Goal: Download file/media

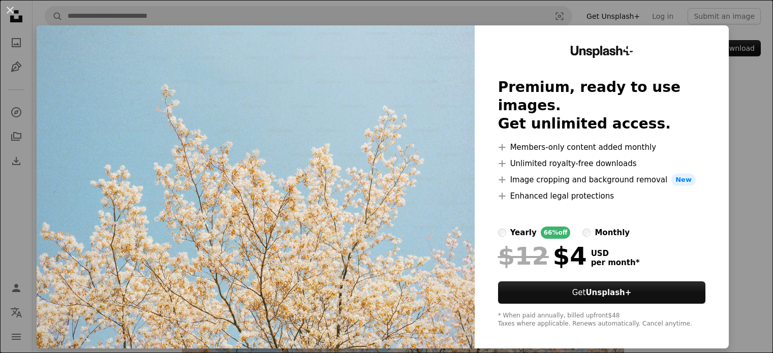
scroll to position [10, 0]
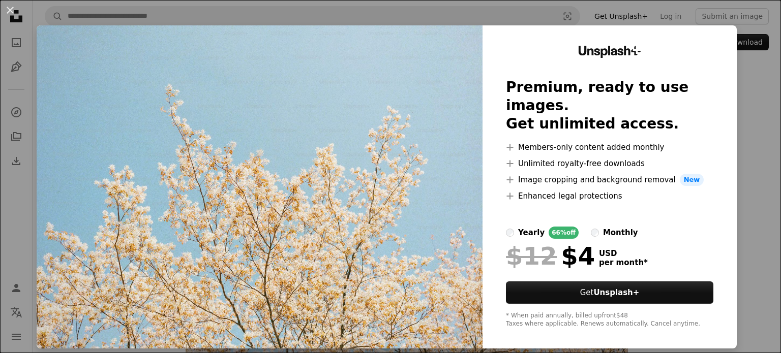
click at [720, 160] on div "Unsplash+ Premium, ready to use images. Get unlimited access. A plus sign Membe…" at bounding box center [609, 186] width 254 height 323
click at [7, 5] on button "An X shape" at bounding box center [10, 10] width 12 height 12
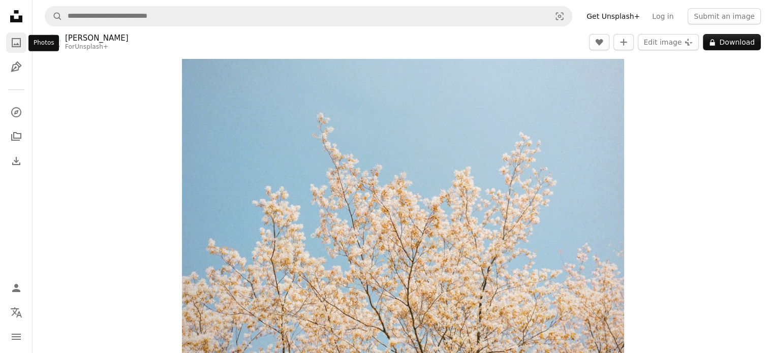
click at [16, 43] on icon "A photo" at bounding box center [16, 43] width 12 height 12
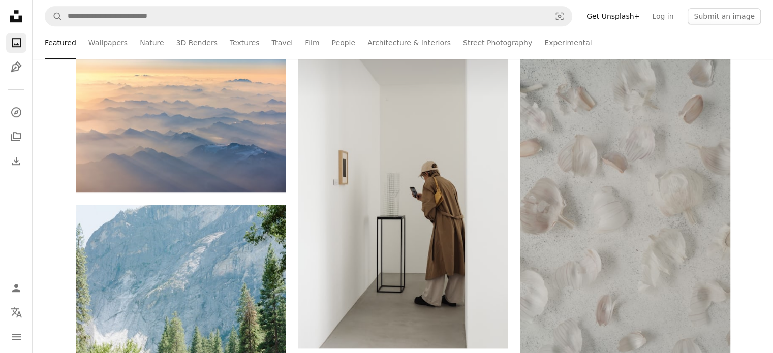
scroll to position [663, 0]
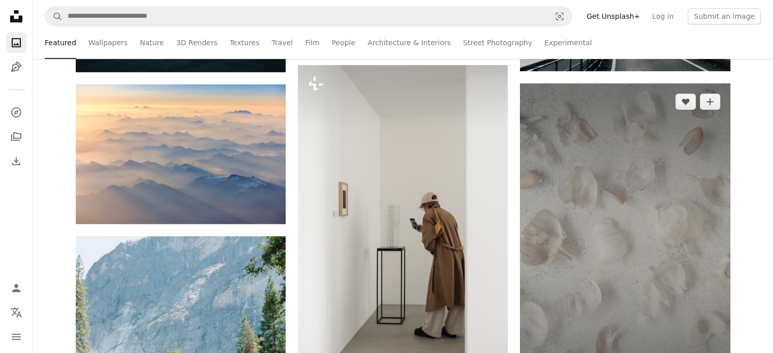
click at [678, 185] on img at bounding box center [625, 240] width 210 height 315
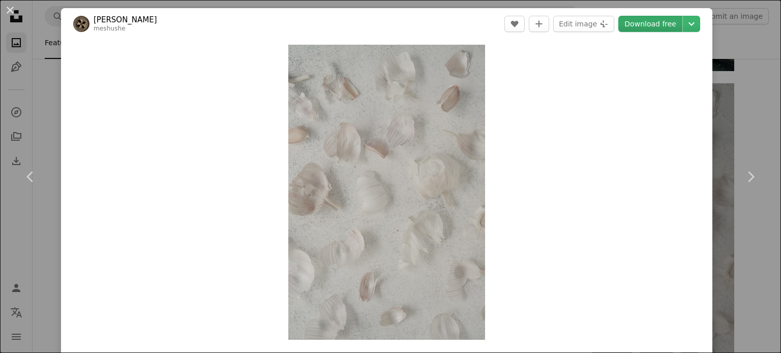
click at [644, 21] on link "Download free" at bounding box center [650, 24] width 64 height 16
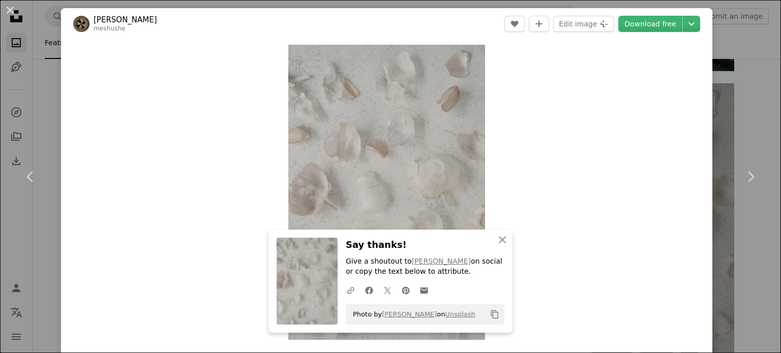
drag, startPoint x: 410, startPoint y: 146, endPoint x: 550, endPoint y: 103, distance: 146.8
click at [550, 103] on div "Zoom in" at bounding box center [386, 192] width 651 height 305
drag, startPoint x: 396, startPoint y: 111, endPoint x: 754, endPoint y: 52, distance: 362.7
click at [754, 52] on div "An X shape Chevron left Chevron right An X shape Close Say thanks! Give a shout…" at bounding box center [390, 176] width 781 height 353
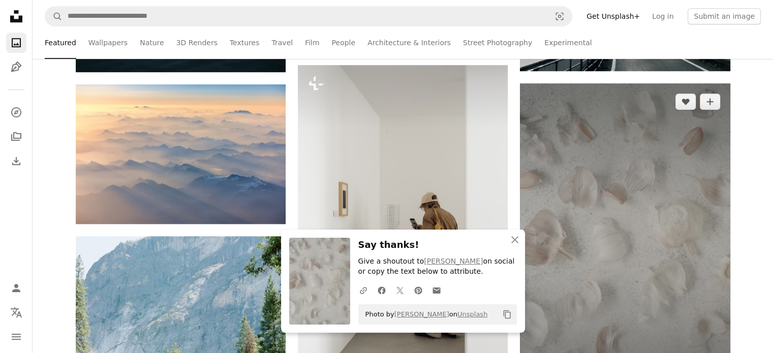
click at [574, 161] on img at bounding box center [625, 240] width 210 height 315
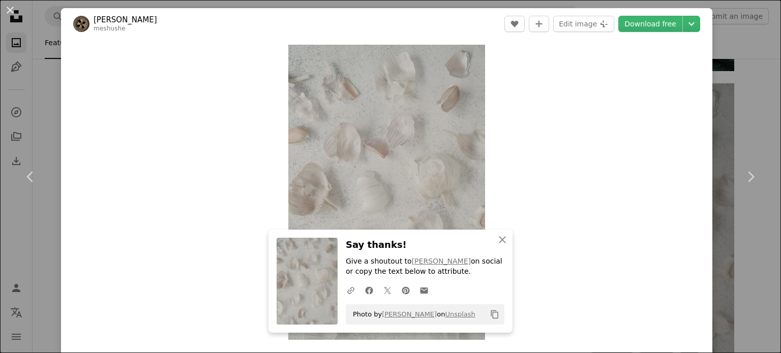
click at [717, 91] on div "An X shape Chevron left Chevron right An X shape Close Say thanks! Give a shout…" at bounding box center [390, 176] width 781 height 353
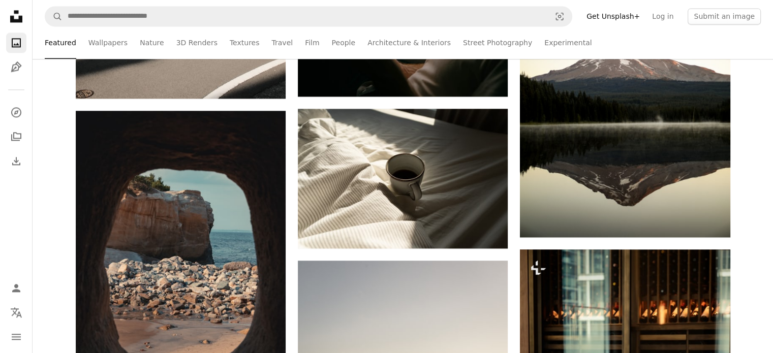
scroll to position [1420, 0]
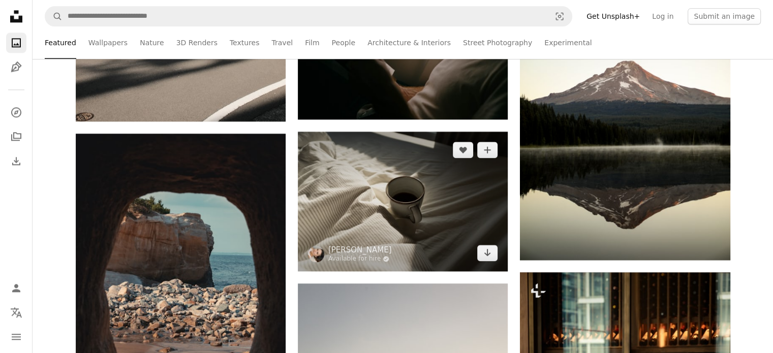
click at [414, 230] on img at bounding box center [403, 202] width 210 height 140
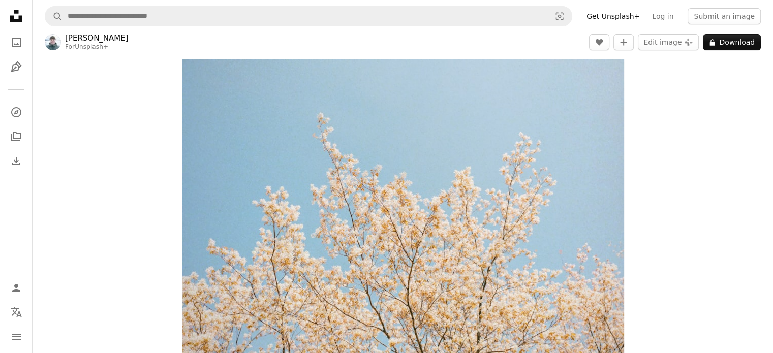
scroll to position [150, 0]
